Goal: Information Seeking & Learning: Compare options

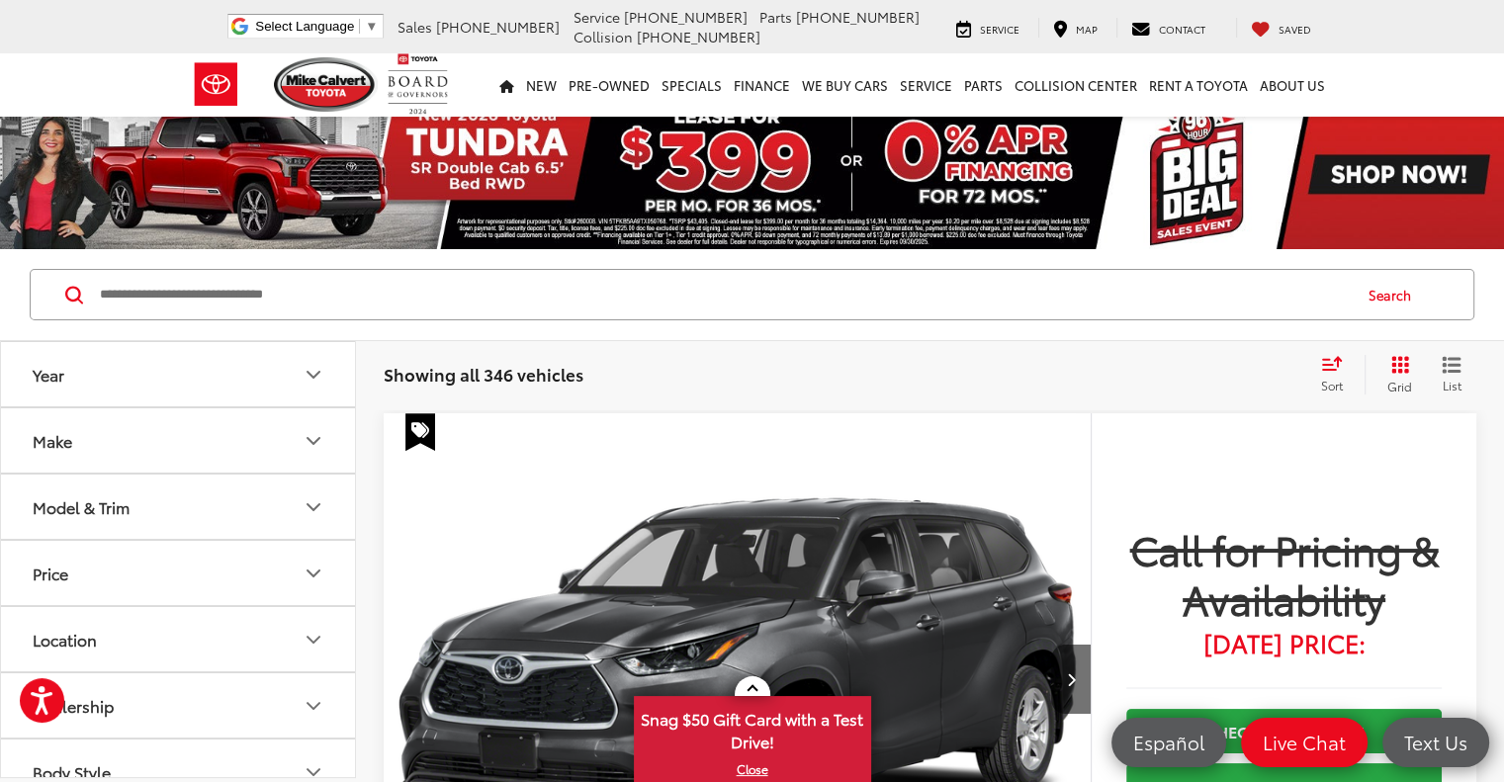
click at [178, 485] on button "Model & Trim" at bounding box center [179, 507] width 356 height 64
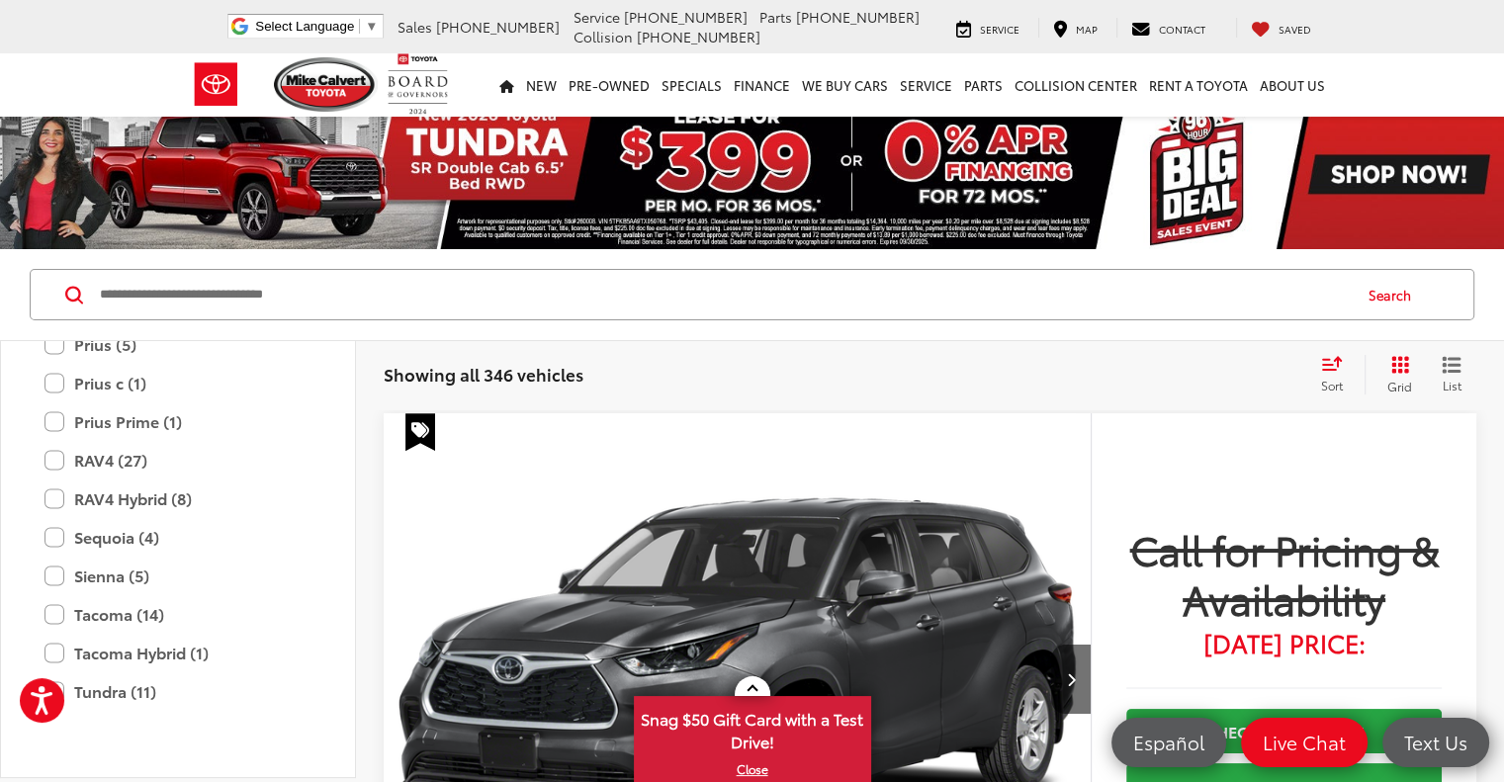
scroll to position [4152, 0]
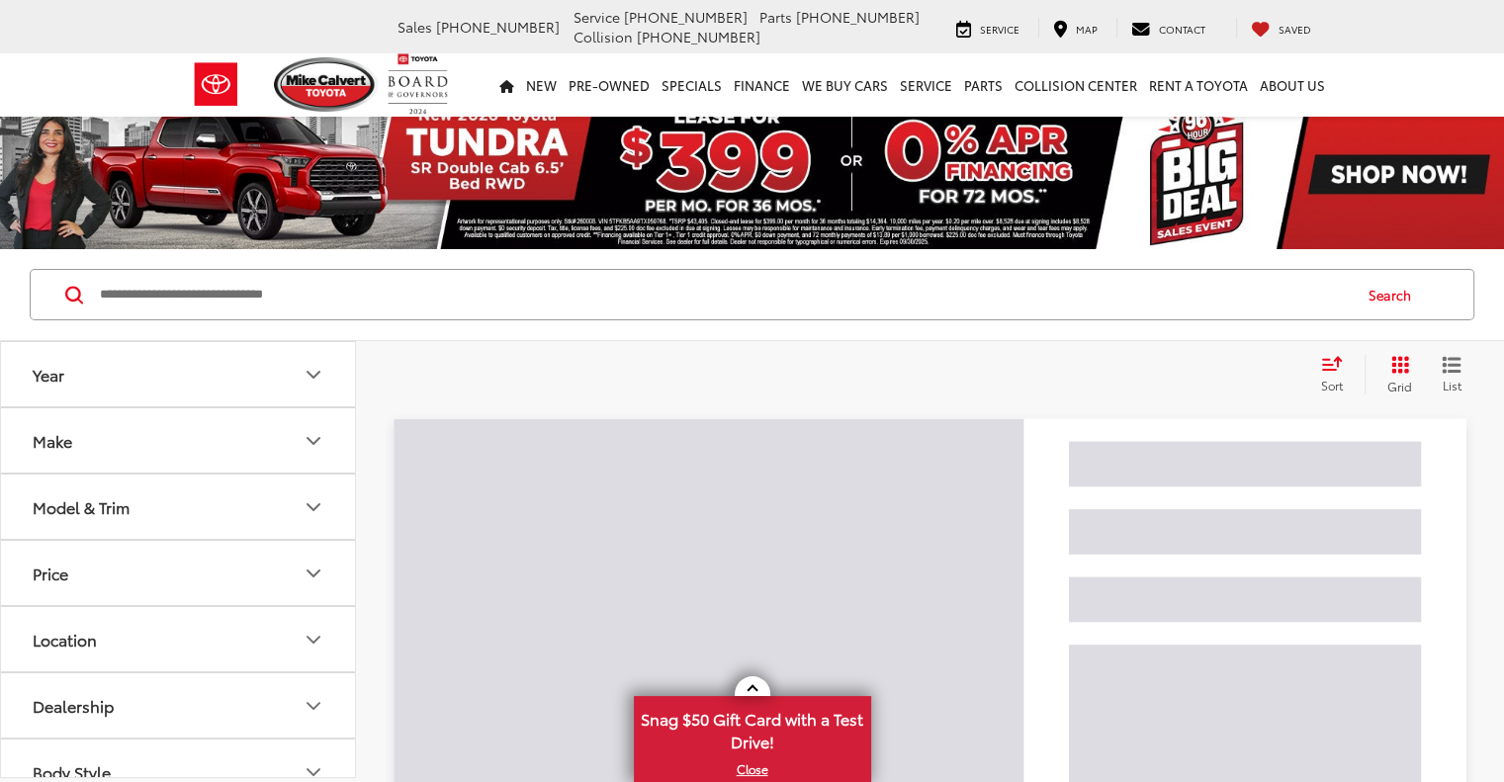
click at [143, 517] on button "Model & Trim" at bounding box center [179, 507] width 356 height 64
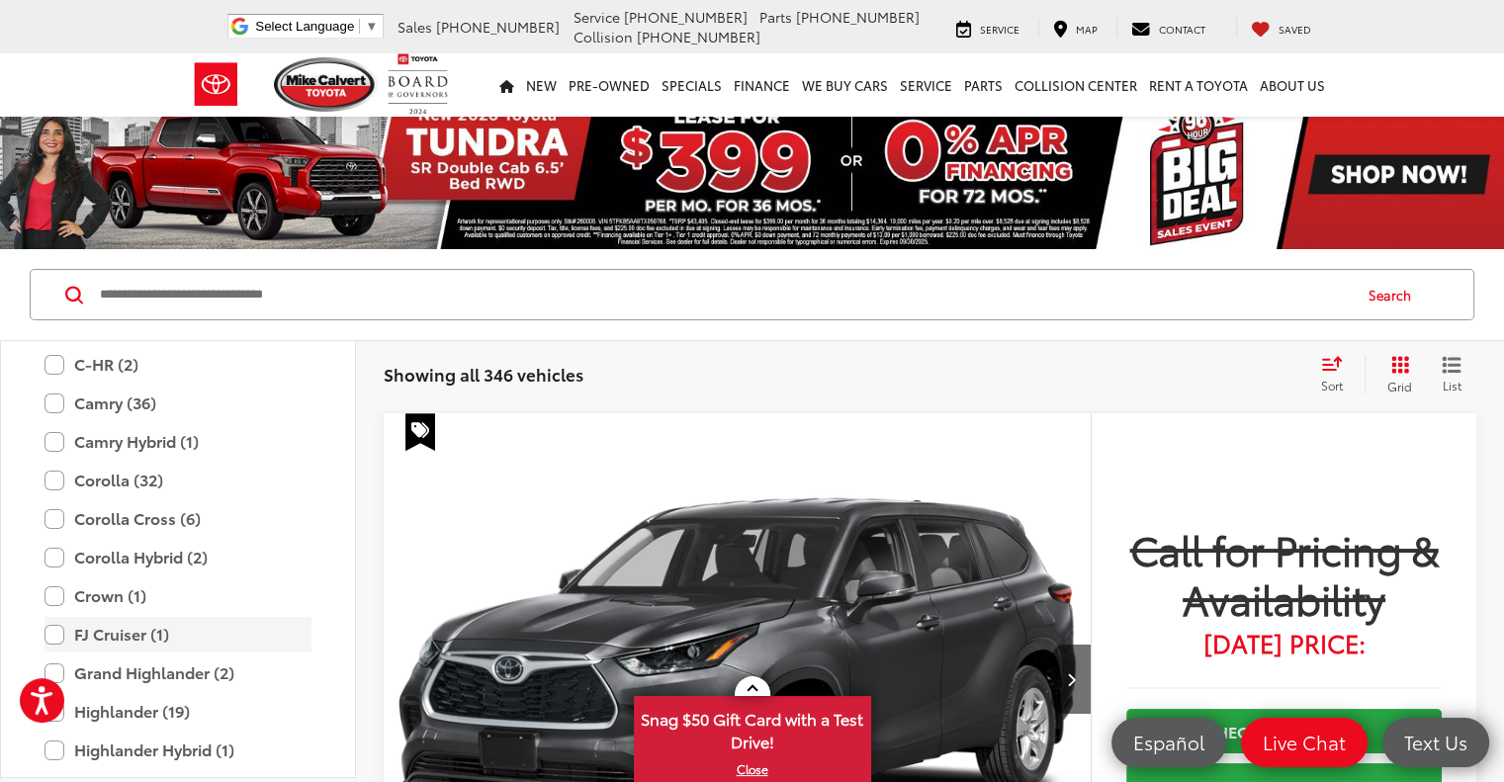
scroll to position [3559, 0]
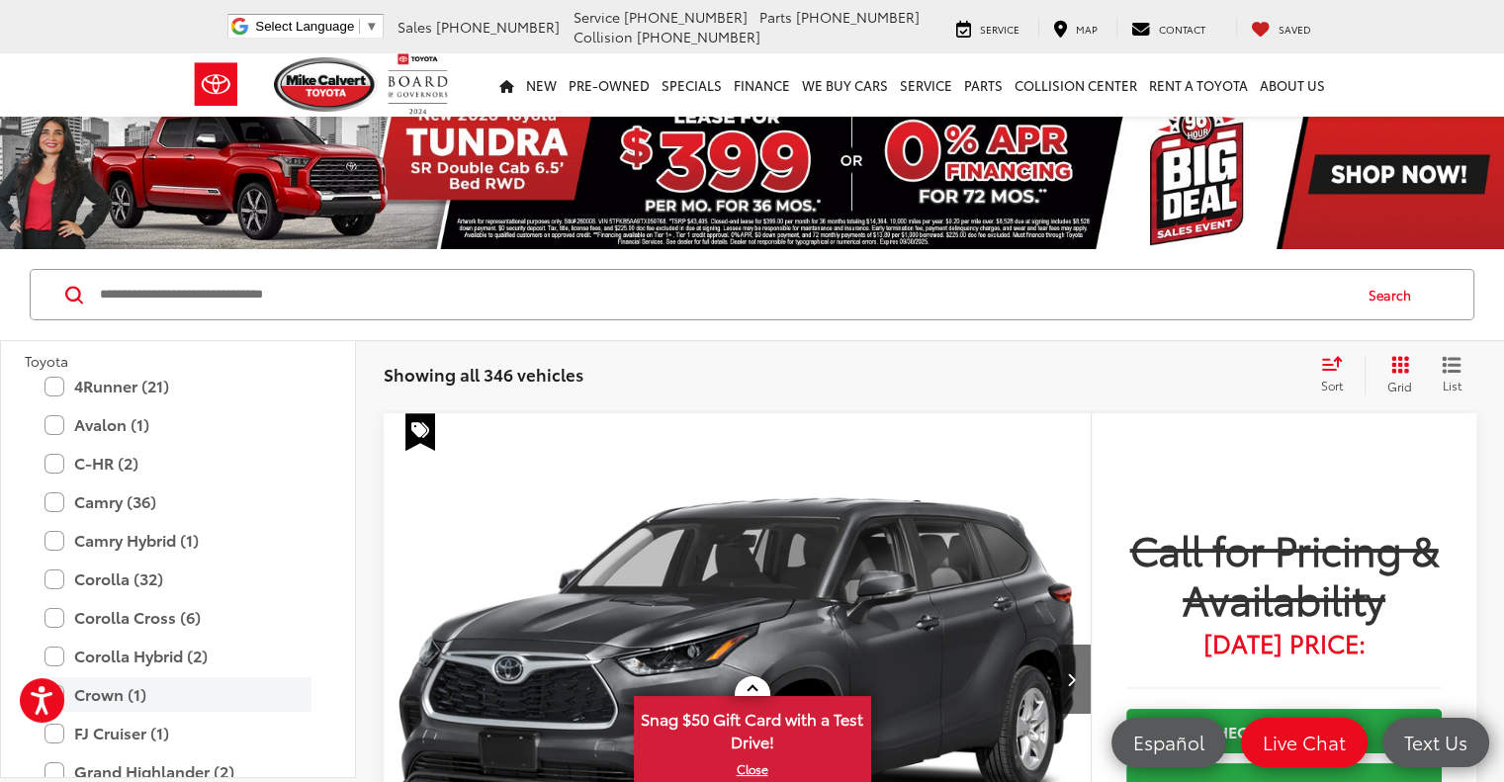
click at [154, 691] on label "Crown (1)" at bounding box center [177, 694] width 267 height 35
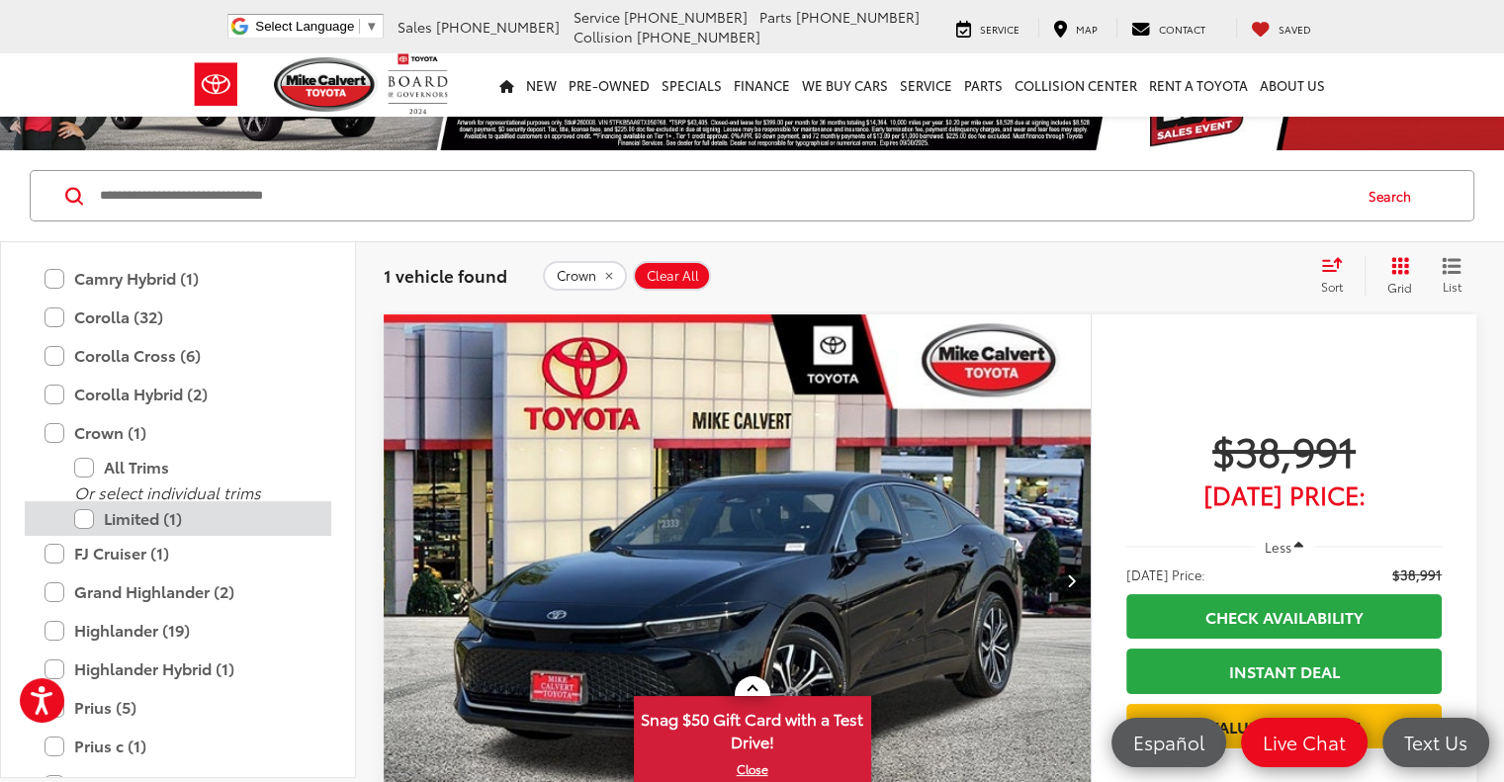
scroll to position [3757, 0]
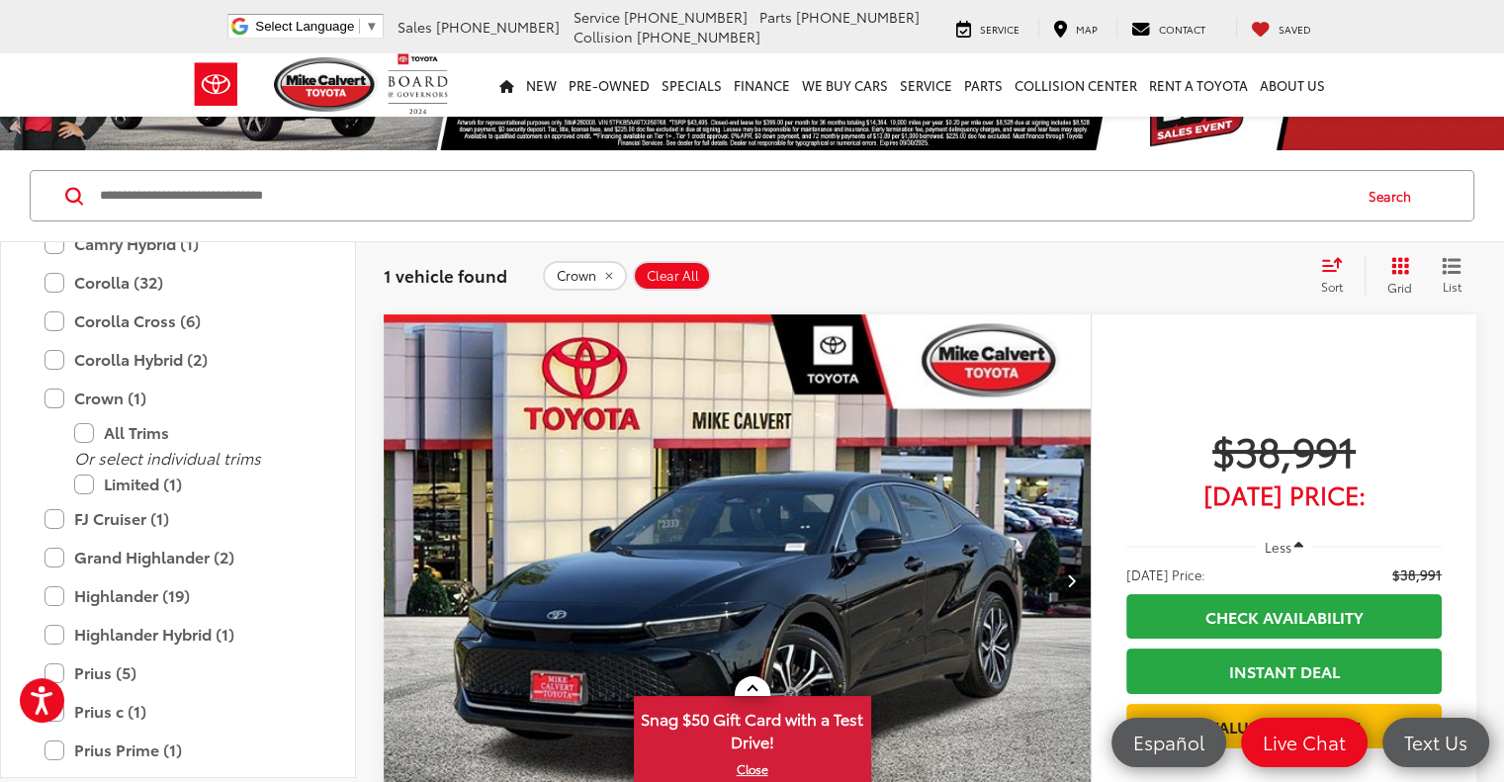
drag, startPoint x: 684, startPoint y: 268, endPoint x: 618, endPoint y: 305, distance: 76.1
click at [681, 271] on span "Clear All" at bounding box center [673, 276] width 52 height 16
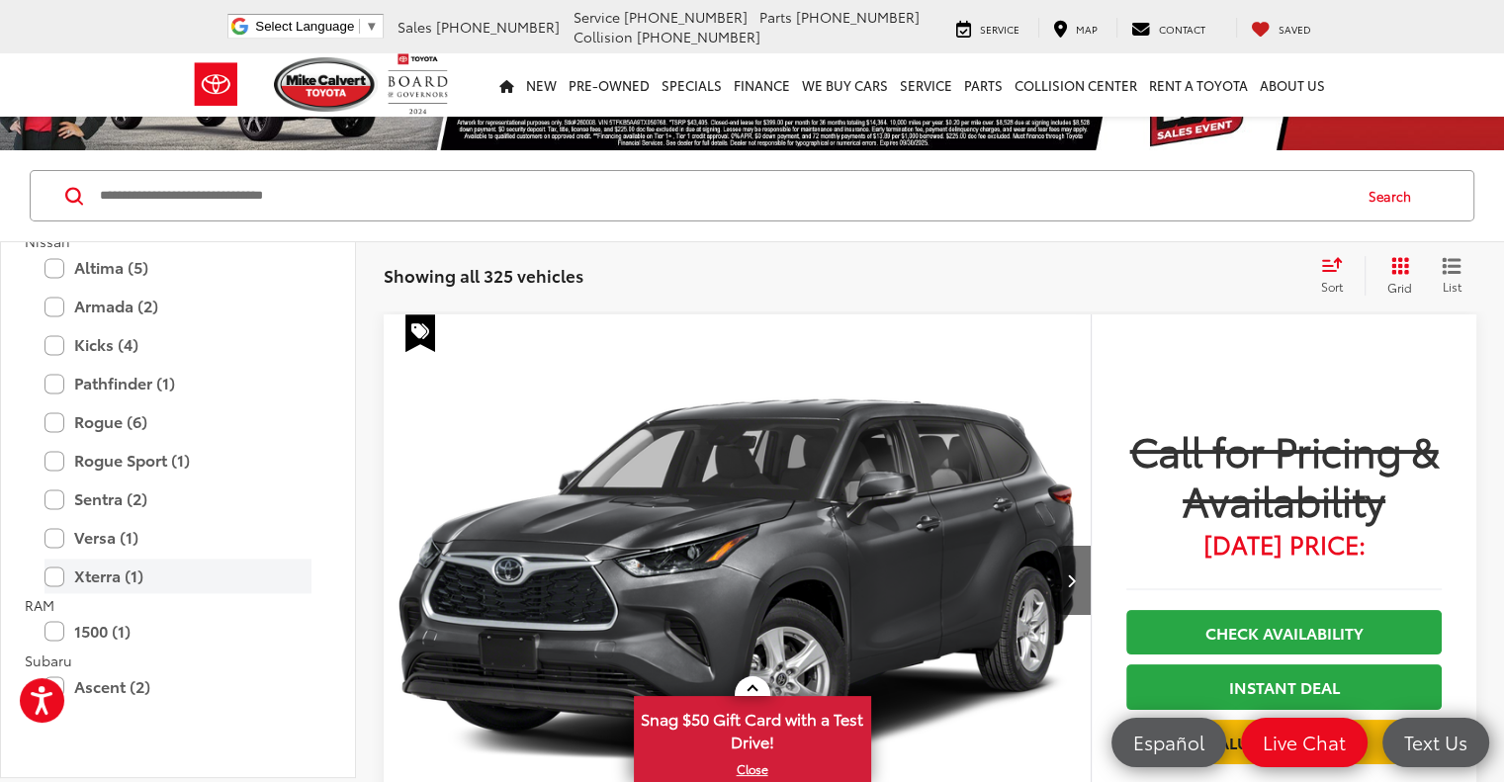
scroll to position [2867, 0]
